Goal: Task Accomplishment & Management: Manage account settings

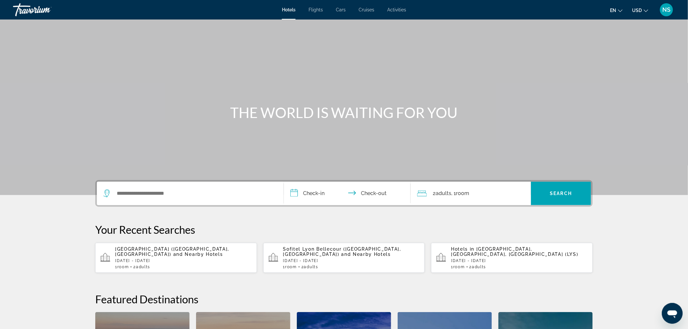
click at [669, 10] on span "NS" at bounding box center [667, 10] width 8 height 7
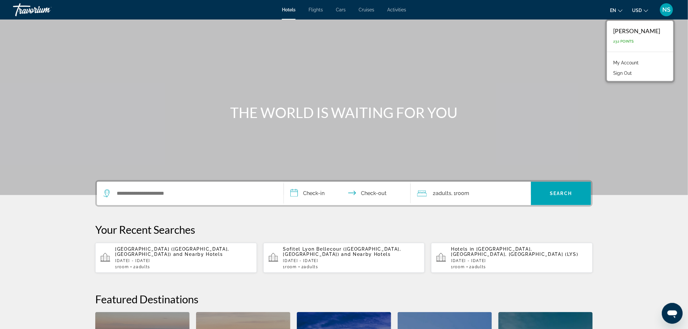
click at [635, 62] on link "My Account" at bounding box center [627, 63] width 32 height 8
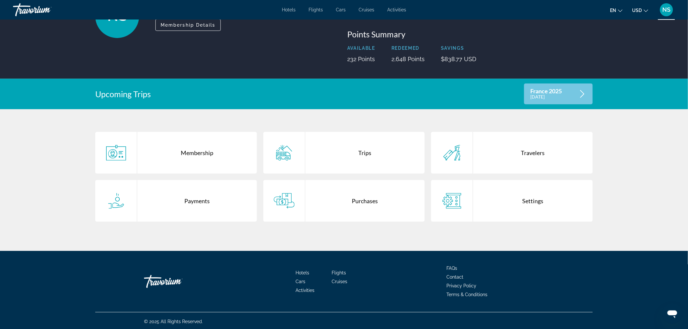
scroll to position [68, 0]
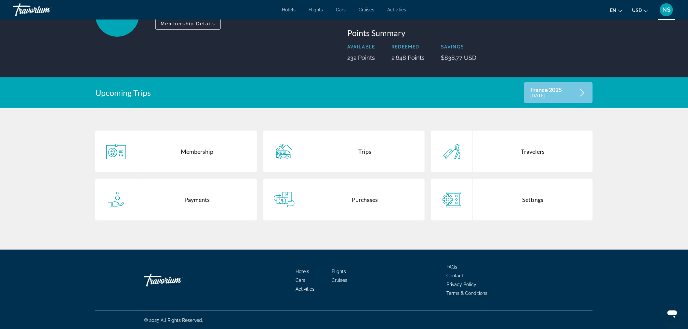
click at [373, 158] on div "Trips" at bounding box center [365, 152] width 120 height 42
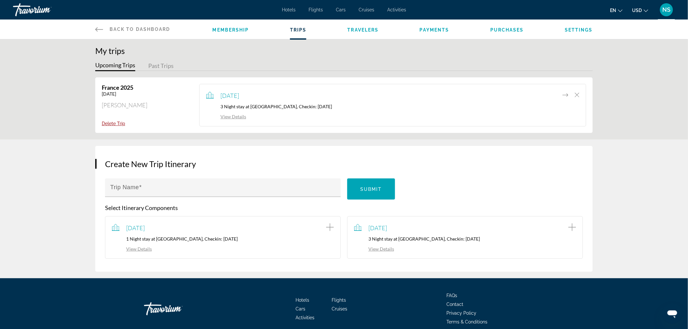
click at [163, 62] on button "Past Trips" at bounding box center [160, 66] width 25 height 10
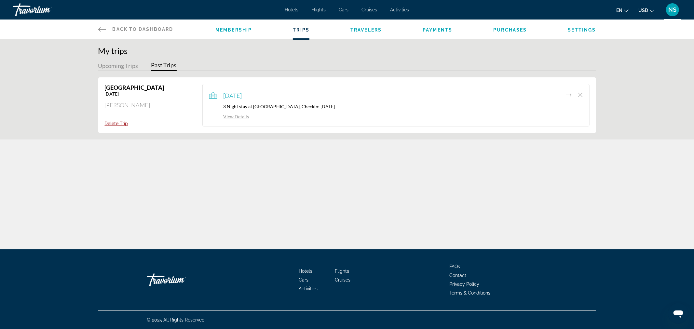
click at [117, 65] on button "Upcoming Trips" at bounding box center [118, 66] width 40 height 10
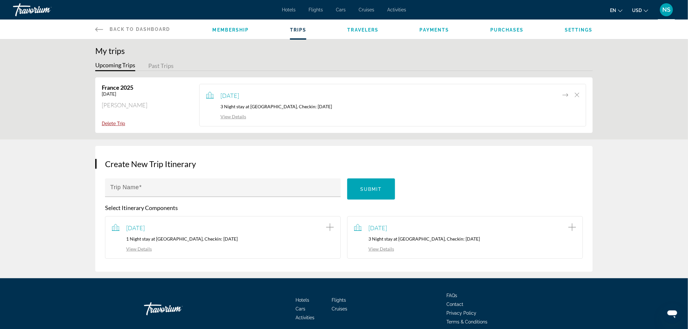
click at [234, 117] on link "View Details" at bounding box center [226, 117] width 40 height 6
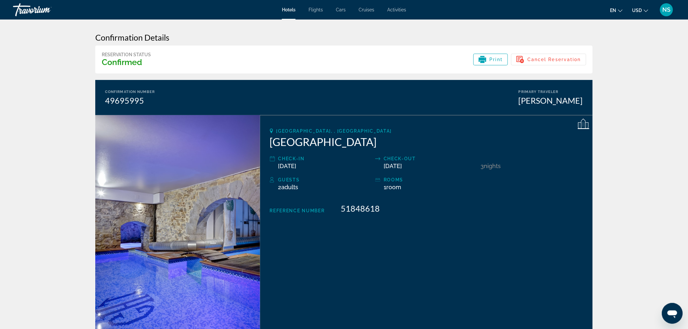
click at [663, 10] on span "NS" at bounding box center [667, 10] width 8 height 7
click at [633, 63] on link "My Account" at bounding box center [627, 63] width 32 height 8
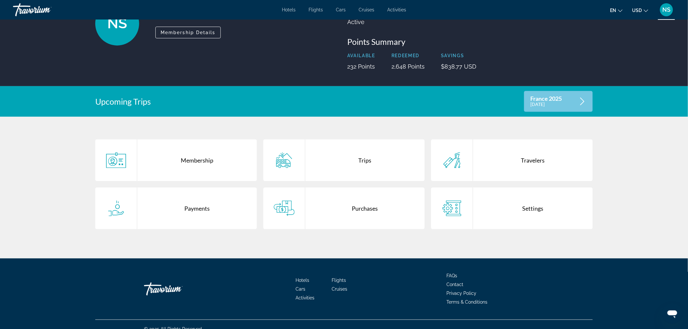
scroll to position [68, 0]
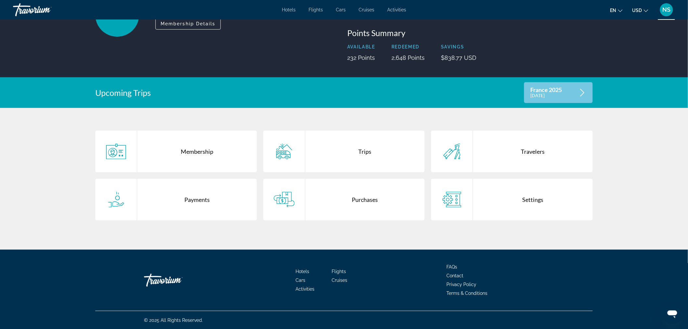
click at [364, 200] on div "Purchases" at bounding box center [365, 200] width 120 height 42
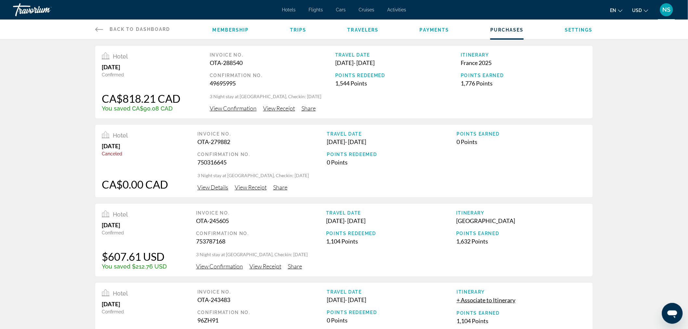
click at [255, 187] on span "View Receipt" at bounding box center [251, 187] width 32 height 7
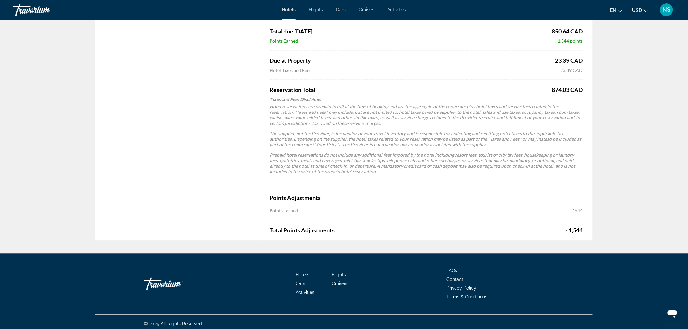
scroll to position [499, 0]
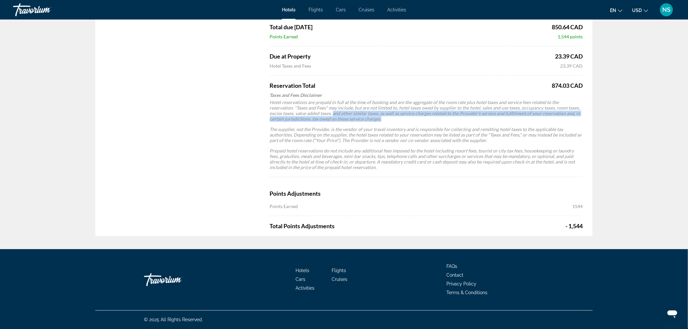
drag, startPoint x: 307, startPoint y: 112, endPoint x: 365, endPoint y: 119, distance: 58.3
click at [365, 119] on p "Hotel reservations are prepaid in full at the time of booking and are the aggre…" at bounding box center [426, 111] width 313 height 22
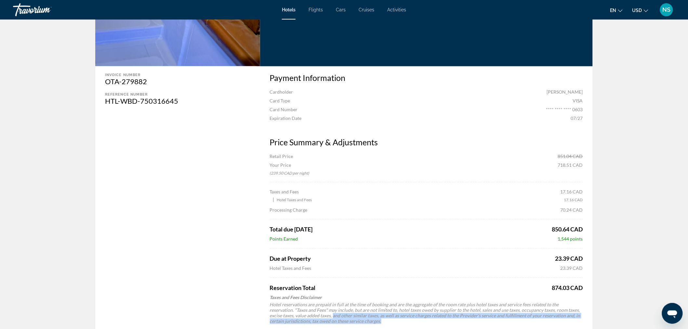
scroll to position [282, 0]
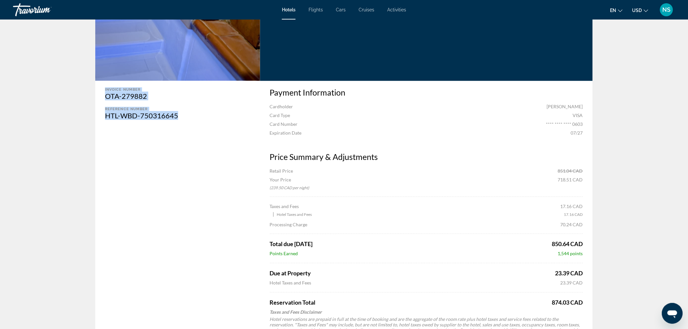
drag, startPoint x: 105, startPoint y: 89, endPoint x: 180, endPoint y: 113, distance: 78.2
click at [180, 113] on div "Invoice Number OTA-279882 Reference number HTL-WBD-750316645" at bounding box center [176, 267] width 162 height 372
copy div "Invoice Number OTA-279882 Reference number HTL-WBD-750316645"
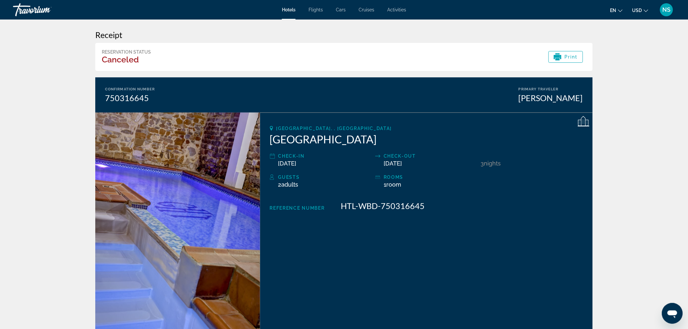
scroll to position [0, 0]
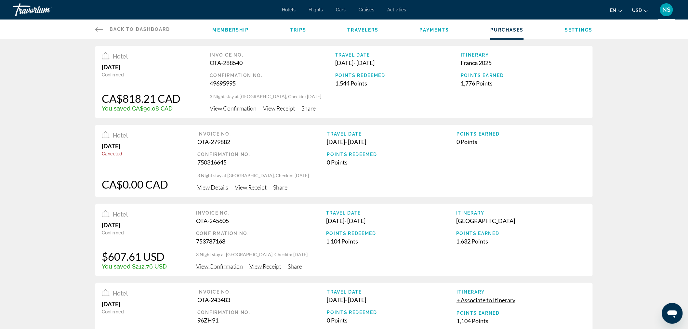
click at [283, 187] on span "Share" at bounding box center [280, 187] width 14 height 7
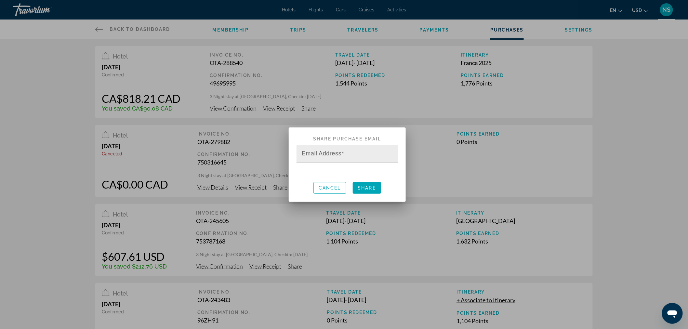
click at [338, 154] on mat-label "Email Address" at bounding box center [322, 153] width 40 height 7
click at [338, 154] on input "Email Address" at bounding box center [349, 157] width 95 height 8
type input "********"
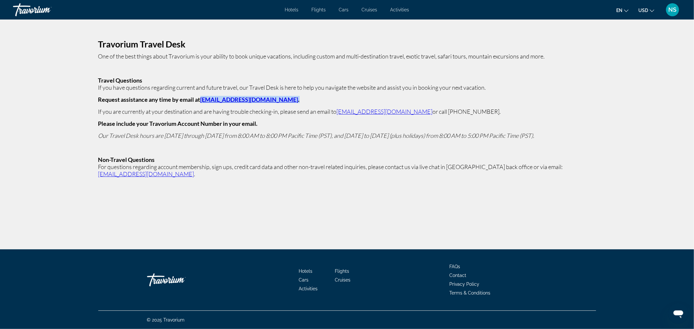
drag, startPoint x: 270, startPoint y: 101, endPoint x: 199, endPoint y: 101, distance: 71.2
click at [199, 101] on p "Request assistance any time by email at [EMAIL_ADDRESS][DOMAIN_NAME] ." at bounding box center [347, 99] width 498 height 7
copy strong "[EMAIL_ADDRESS][DOMAIN_NAME] ."
drag, startPoint x: 594, startPoint y: 170, endPoint x: 535, endPoint y: 171, distance: 59.2
click at [535, 171] on div "Travorium Travel Desk One of the best things about Travorium is your ability to…" at bounding box center [347, 109] width 694 height 179
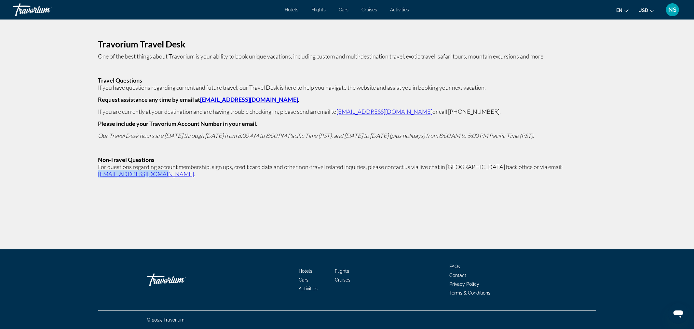
copy link "[EMAIL_ADDRESS][DOMAIN_NAME]"
